Goal: Subscribe to service/newsletter

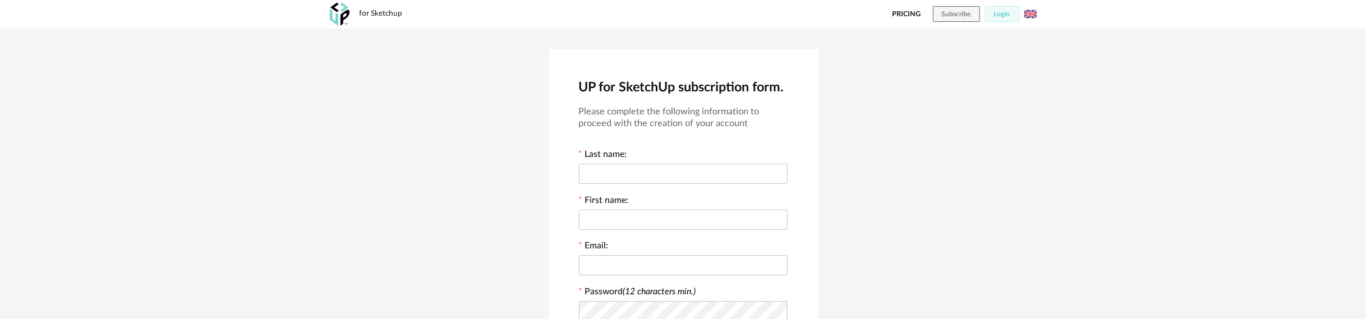
click at [1028, 15] on img at bounding box center [1030, 14] width 12 height 12
click at [949, 66] on div "UP for SketchUp subscription form. Please complete the following information to…" at bounding box center [683, 304] width 1366 height 550
click at [360, 13] on div "for Sketchup" at bounding box center [381, 14] width 43 height 10
click at [907, 16] on link "Pricing" at bounding box center [906, 14] width 29 height 16
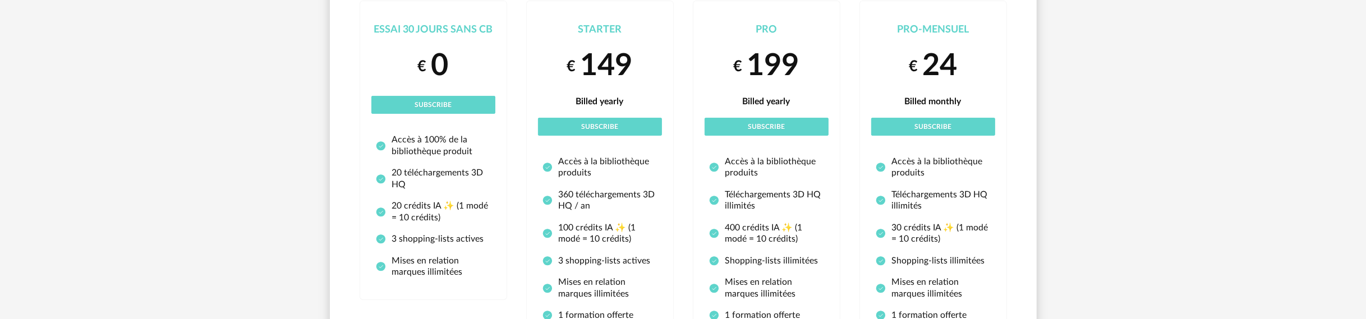
scroll to position [168, 0]
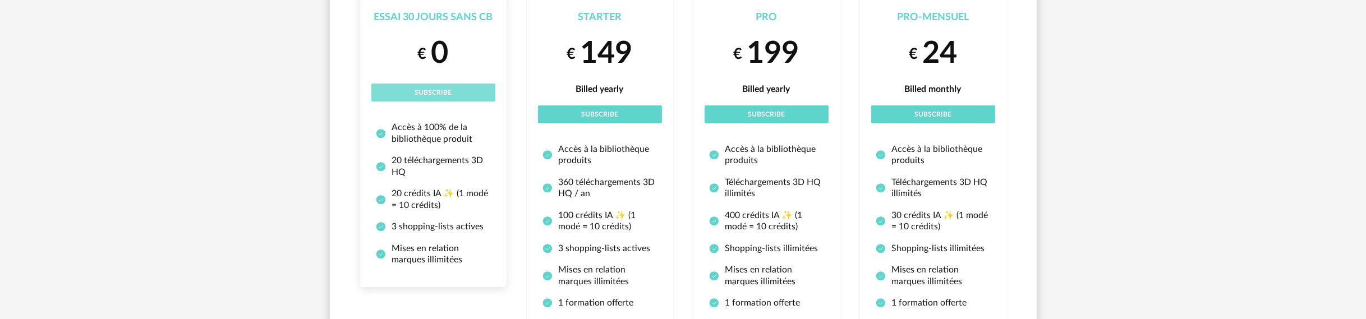
click at [420, 87] on button "Subscribe" at bounding box center [433, 93] width 124 height 18
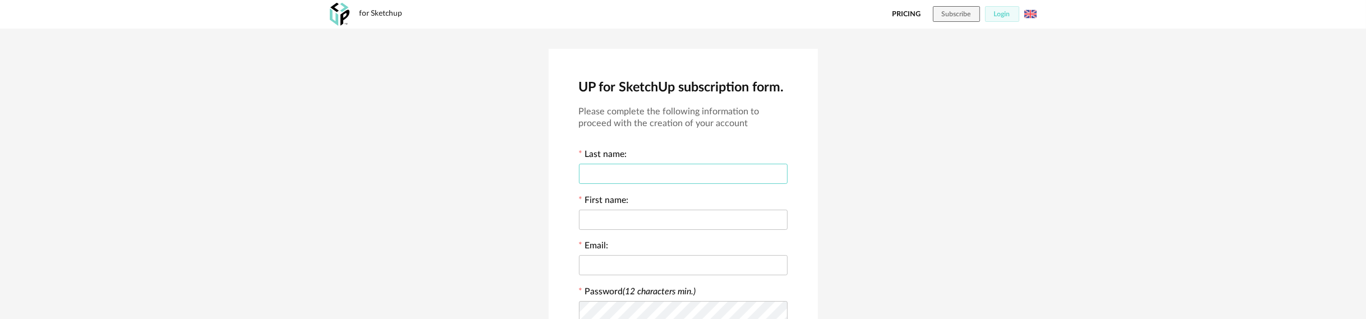
click at [650, 174] on input "text" at bounding box center [683, 174] width 209 height 20
type input "*"
type input "***"
click at [615, 219] on input "text" at bounding box center [683, 220] width 209 height 20
type input "**"
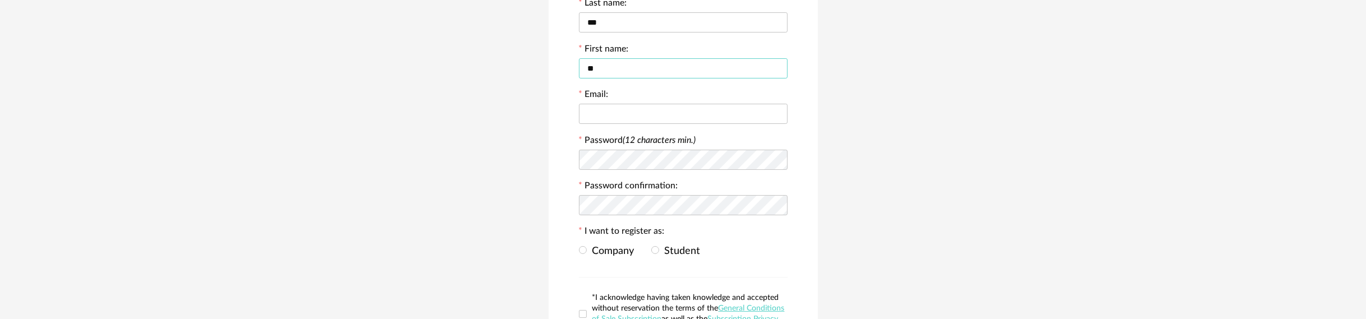
scroll to position [112, 0]
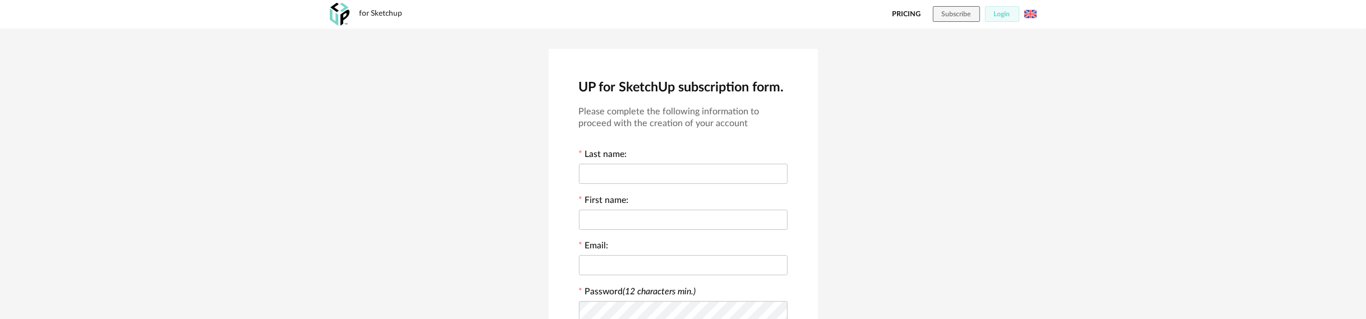
click at [1080, 105] on div "UP for SketchUp subscription form. Please complete the following information to…" at bounding box center [683, 304] width 1366 height 550
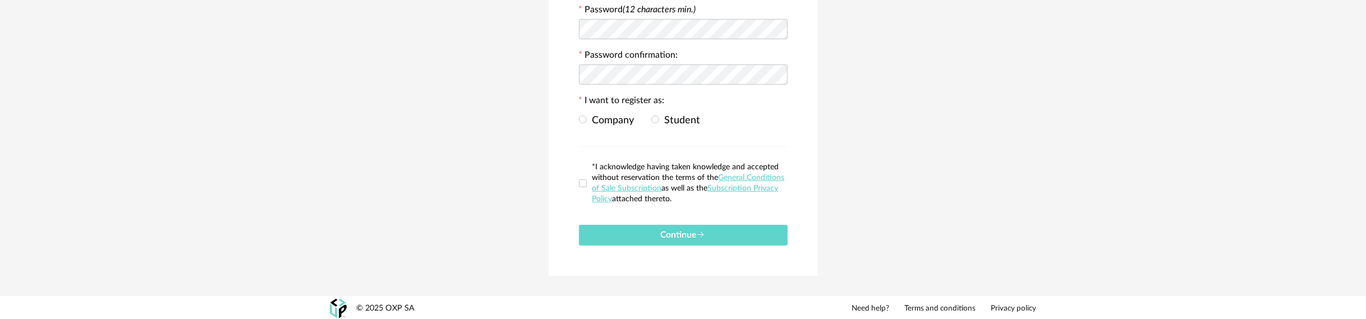
scroll to position [283, 0]
